Goal: Information Seeking & Learning: Learn about a topic

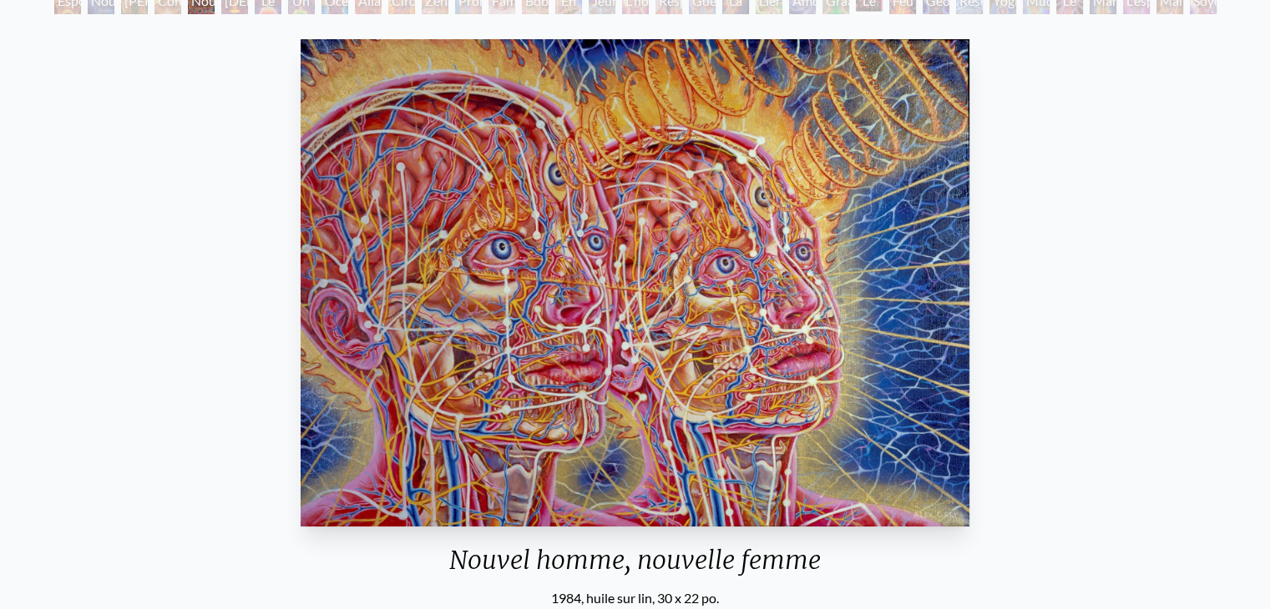
scroll to position [117, 0]
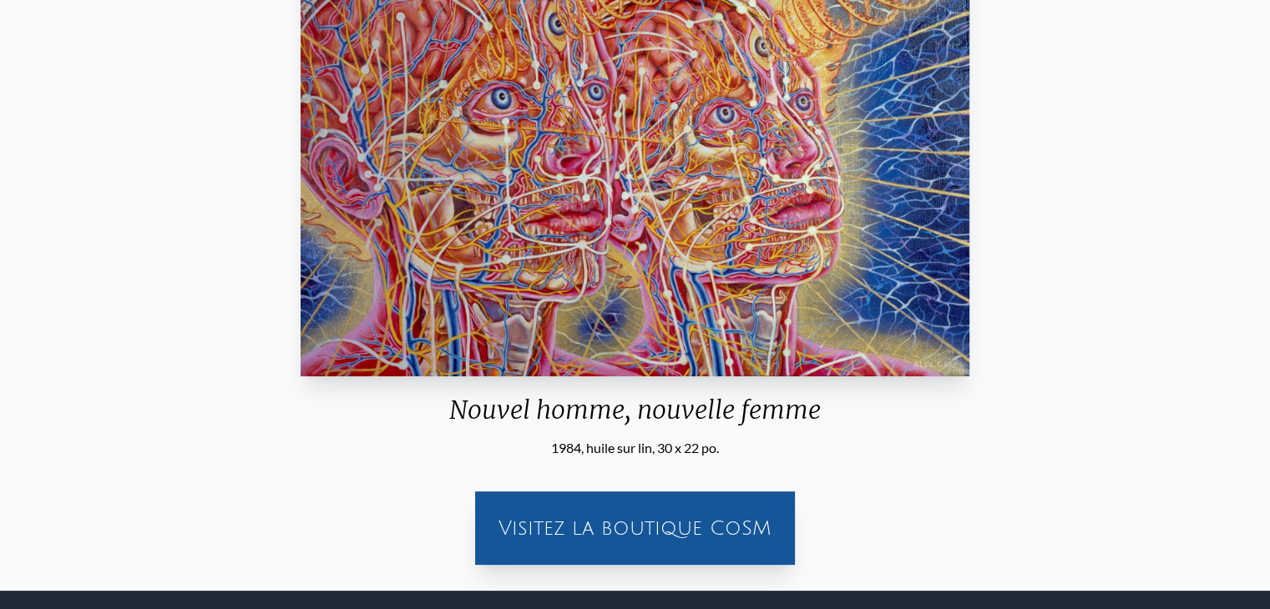
scroll to position [291, 0]
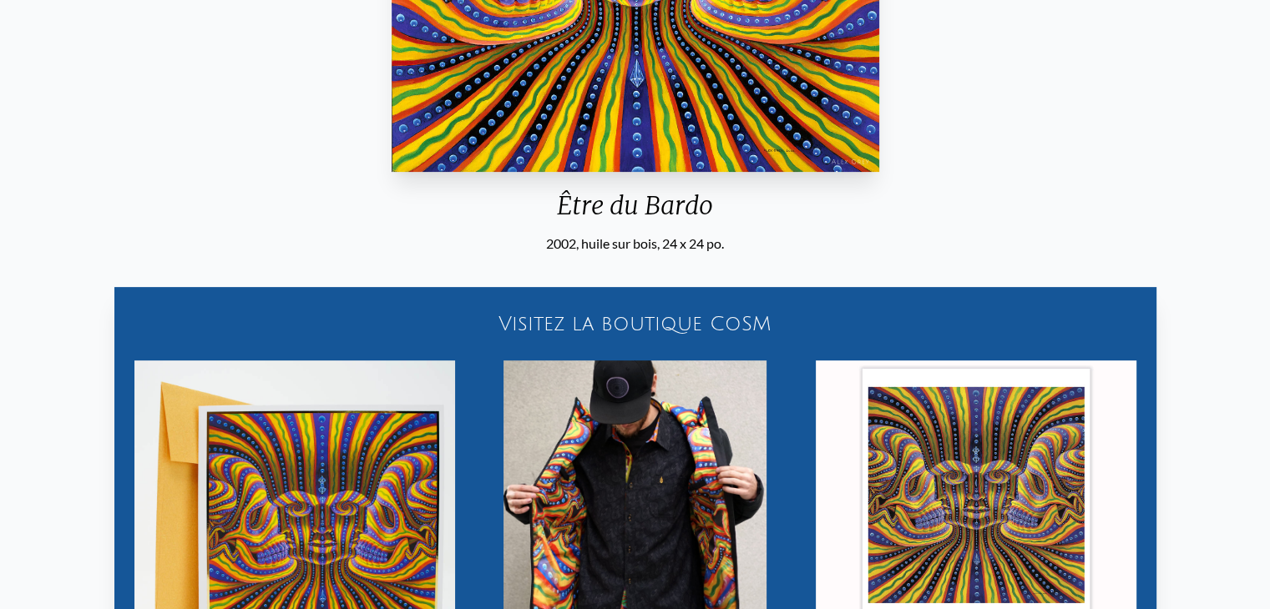
scroll to position [473, 0]
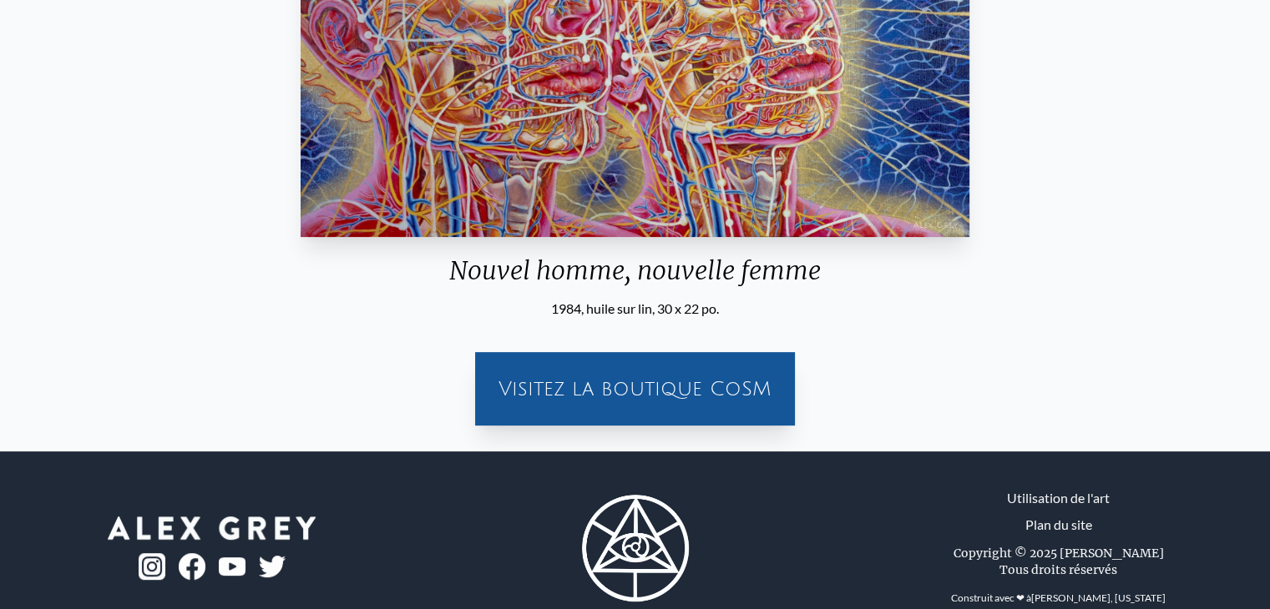
scroll to position [504, 0]
